Goal: Check status: Check status

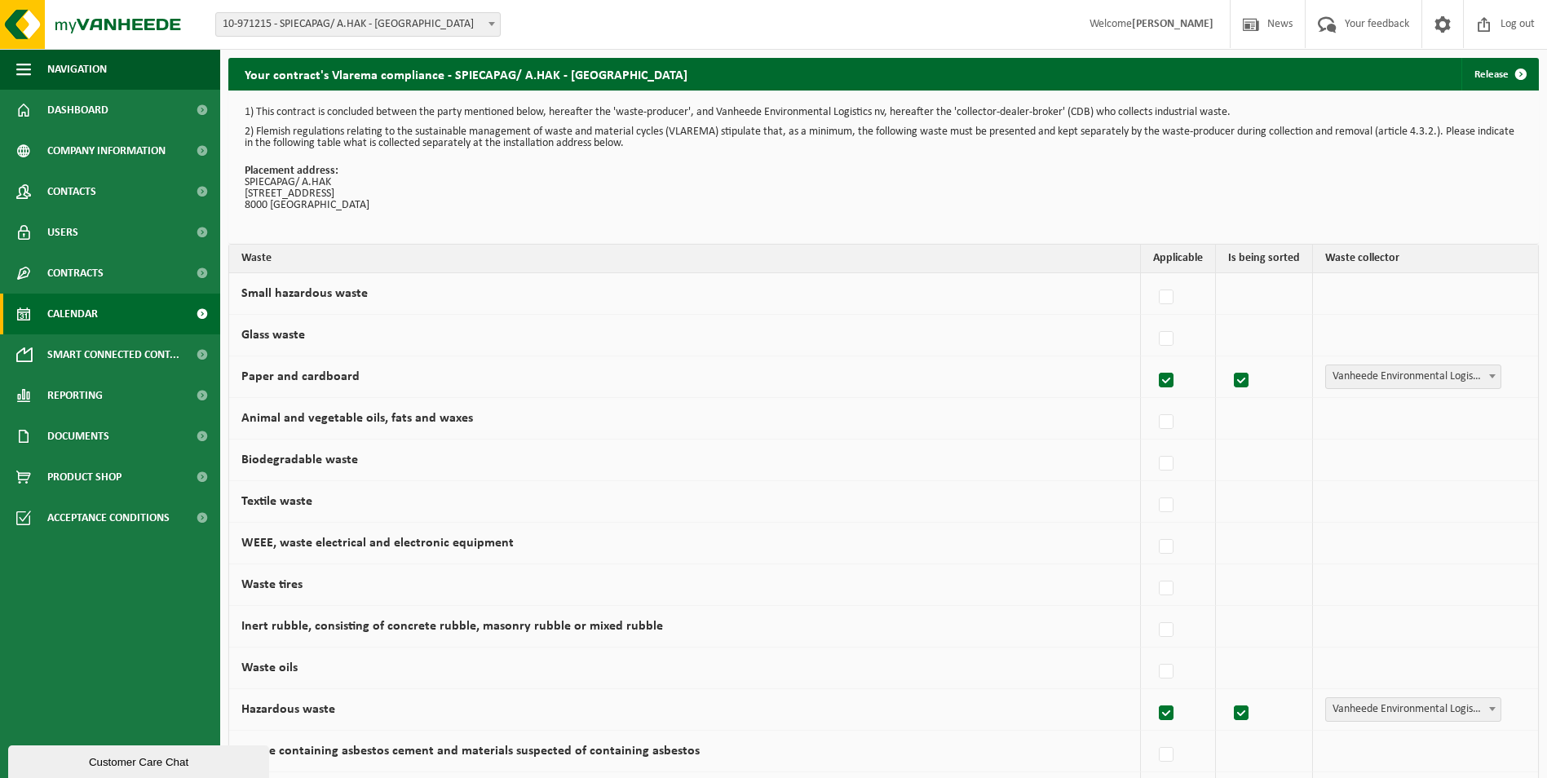
click at [79, 308] on span "Calendar" at bounding box center [72, 314] width 51 height 41
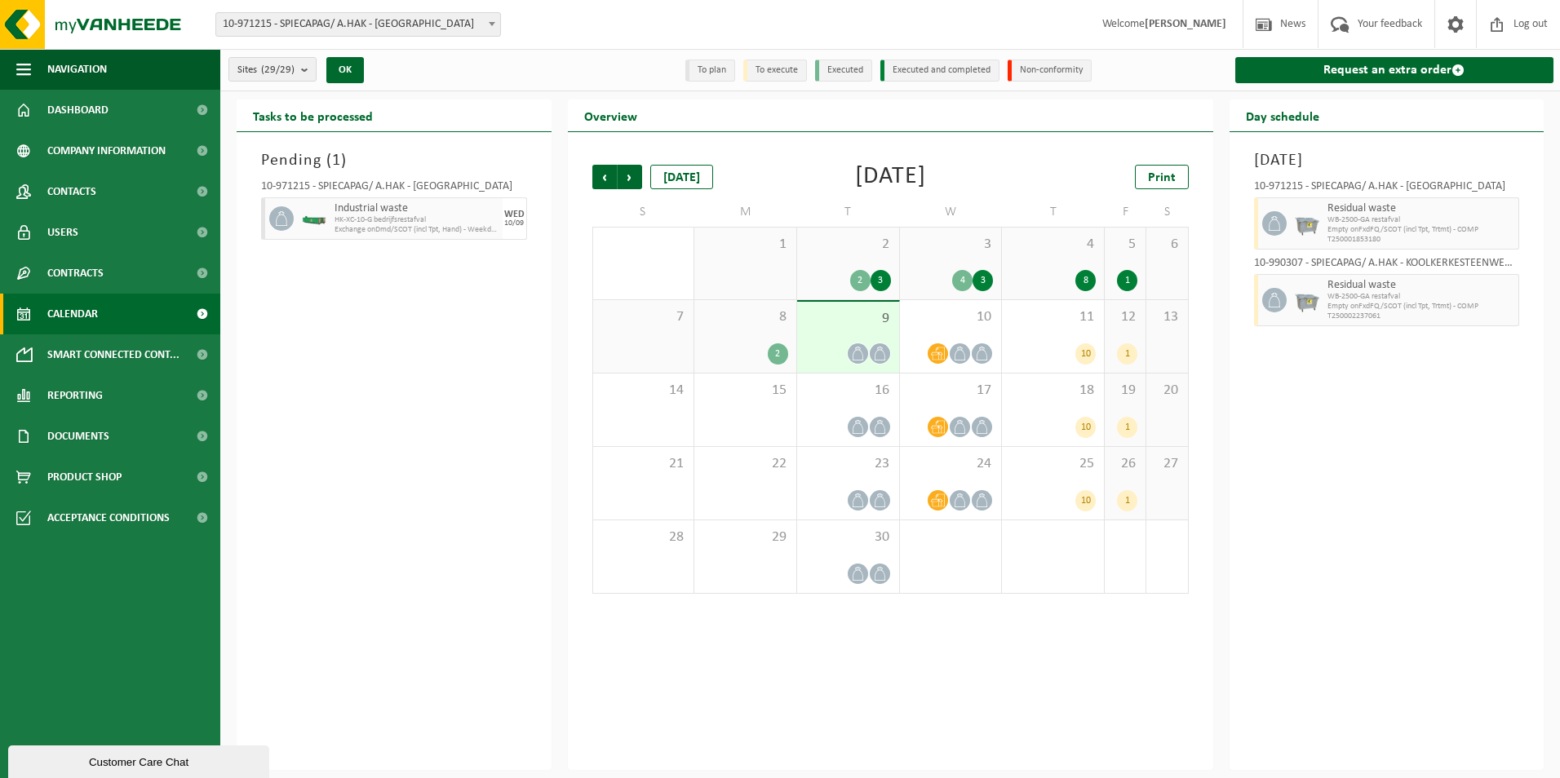
click at [771, 351] on div "2" at bounding box center [778, 353] width 20 height 21
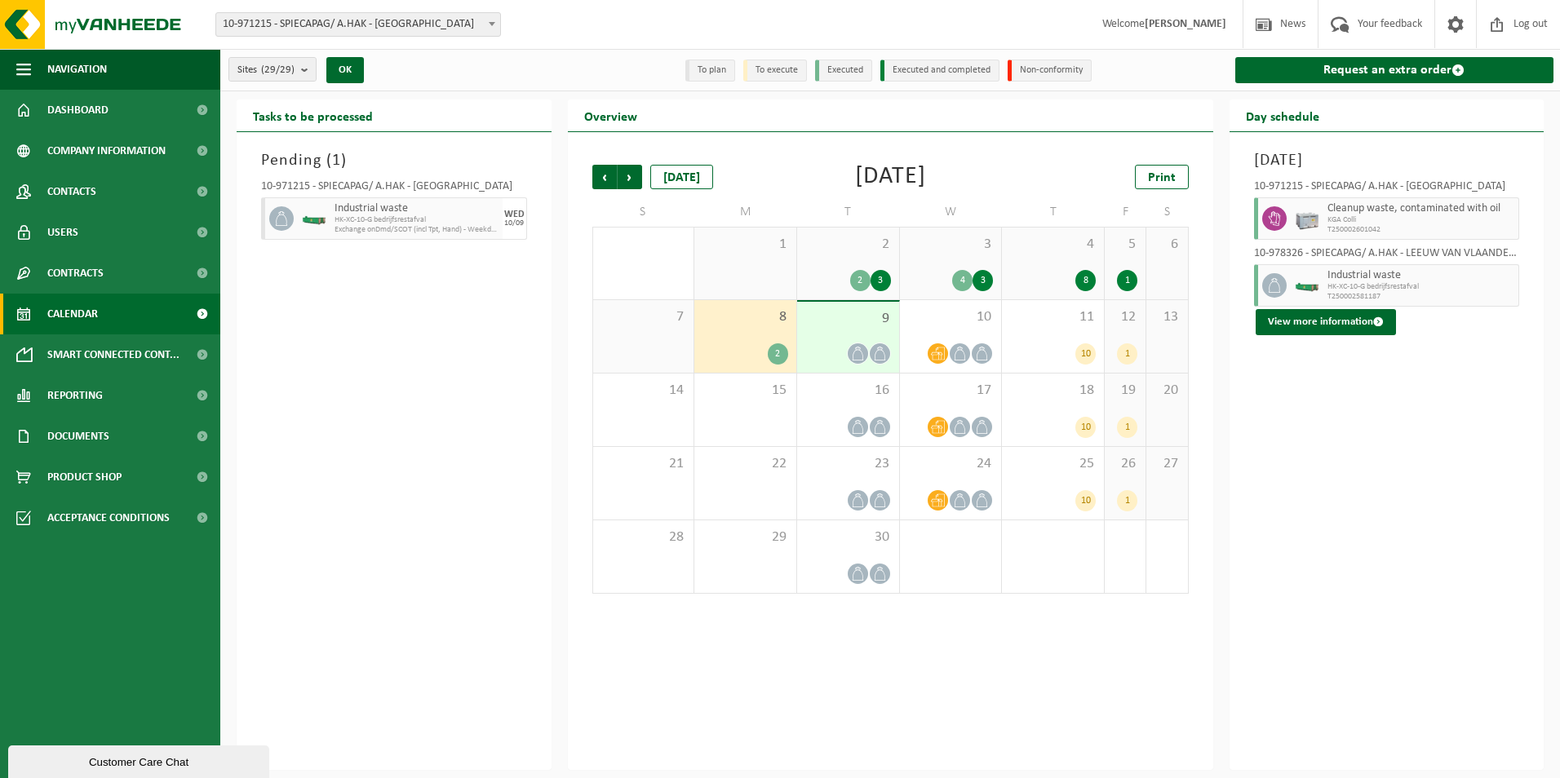
click at [415, 363] on div "Pending ( 1 ) 10-971215 - SPIECAPAG/ A.HAK - BRUGGE Industrial waste HK-XC-10-G…" at bounding box center [394, 451] width 315 height 638
